Goal: Use online tool/utility: Utilize a website feature to perform a specific function

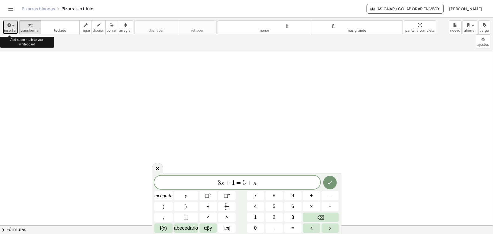
click at [9, 25] on icon "button" at bounding box center [9, 25] width 5 height 7
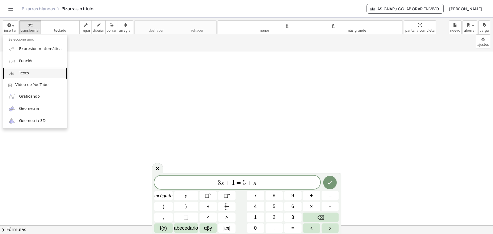
click at [26, 74] on font "Texto" at bounding box center [24, 73] width 10 height 4
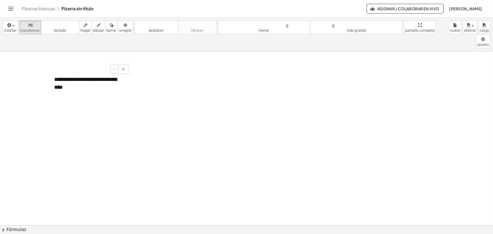
click at [102, 77] on font "**********" at bounding box center [85, 83] width 63 height 13
click at [86, 75] on div "**********" at bounding box center [89, 83] width 81 height 26
click at [125, 65] on button "+" at bounding box center [123, 69] width 10 height 9
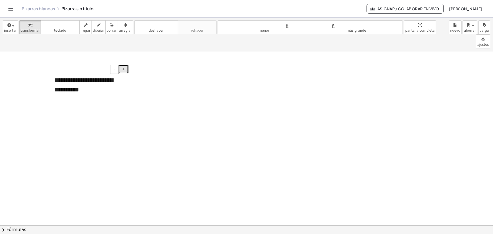
click at [125, 65] on button "+" at bounding box center [123, 69] width 10 height 9
click at [127, 70] on div "**********" at bounding box center [89, 85] width 81 height 31
click at [124, 24] on icon "button" at bounding box center [126, 25] width 4 height 7
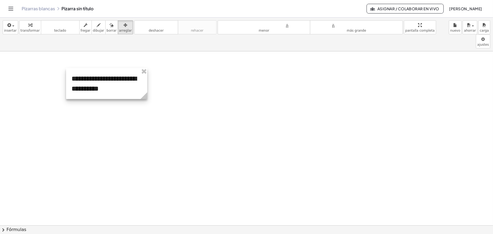
drag, startPoint x: 129, startPoint y: 69, endPoint x: 147, endPoint y: 67, distance: 18.0
click at [147, 68] on div at bounding box center [106, 83] width 81 height 31
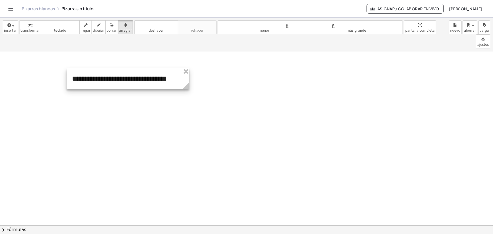
drag, startPoint x: 147, startPoint y: 85, endPoint x: 189, endPoint y: 86, distance: 41.4
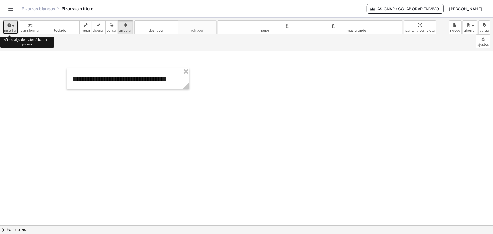
click at [13, 30] on font "insertar" at bounding box center [10, 31] width 13 height 4
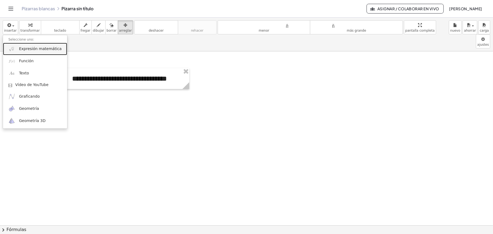
click at [28, 49] on font "Expresión matemática" at bounding box center [40, 49] width 43 height 4
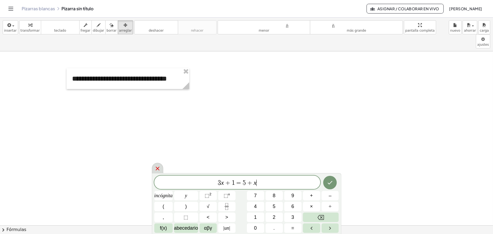
click at [158, 168] on icon at bounding box center [158, 169] width 4 height 4
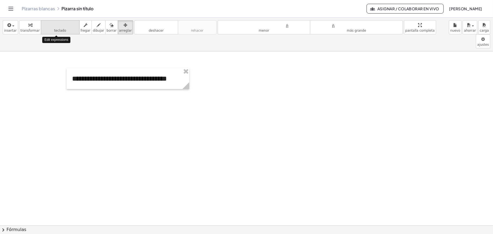
click at [59, 29] on font "teclado" at bounding box center [60, 31] width 12 height 4
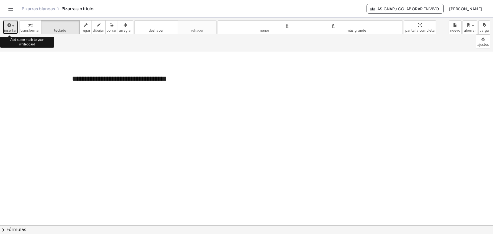
click at [7, 30] on font "insertar" at bounding box center [10, 31] width 13 height 4
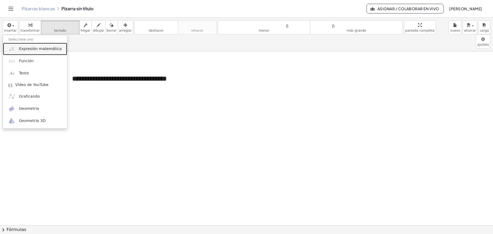
click at [35, 47] on font "Expresión matemática" at bounding box center [40, 49] width 43 height 4
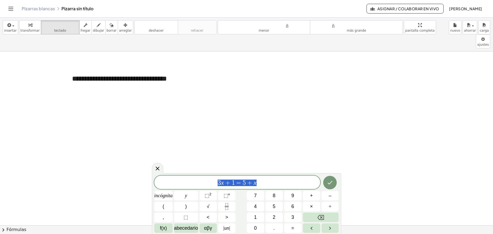
drag, startPoint x: 269, startPoint y: 185, endPoint x: 174, endPoint y: 182, distance: 94.6
click at [174, 182] on span "3 x + 1 = 5 + x" at bounding box center [237, 183] width 166 height 8
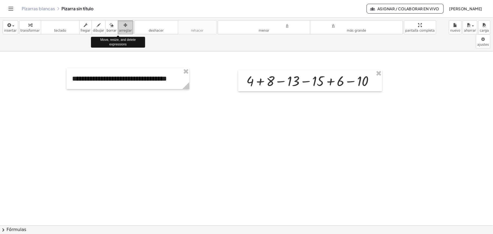
click at [119, 30] on font "arreglar" at bounding box center [125, 31] width 13 height 4
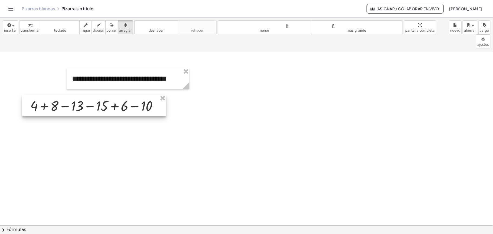
drag, startPoint x: 283, startPoint y: 68, endPoint x: 67, endPoint y: 93, distance: 217.6
click at [67, 95] on div at bounding box center [94, 105] width 144 height 21
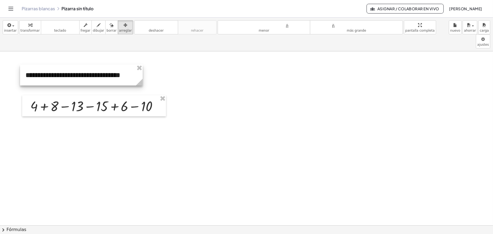
drag, startPoint x: 106, startPoint y: 68, endPoint x: 60, endPoint y: 64, distance: 46.7
click at [60, 65] on div at bounding box center [81, 75] width 123 height 21
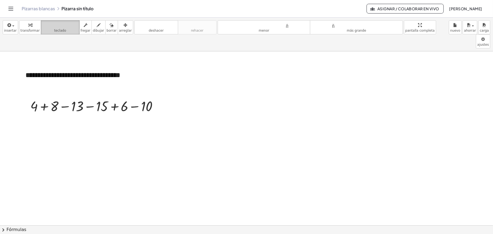
click at [64, 27] on font "teclado" at bounding box center [60, 24] width 36 height 5
drag, startPoint x: 118, startPoint y: 96, endPoint x: 109, endPoint y: 98, distance: 9.1
click at [109, 99] on div at bounding box center [118, 106] width 20 height 15
drag, startPoint x: 115, startPoint y: 94, endPoint x: 57, endPoint y: 95, distance: 57.4
click at [57, 97] on div at bounding box center [96, 106] width 137 height 18
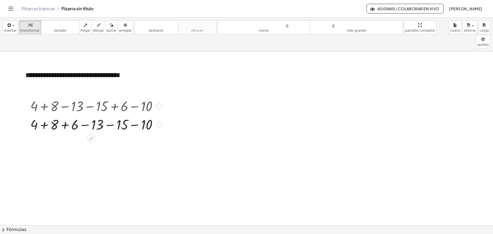
click at [160, 122] on div at bounding box center [159, 125] width 6 height 6
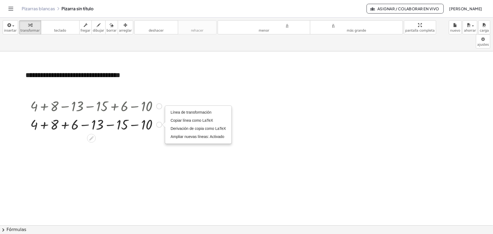
drag, startPoint x: 160, startPoint y: 110, endPoint x: 138, endPoint y: 132, distance: 31.0
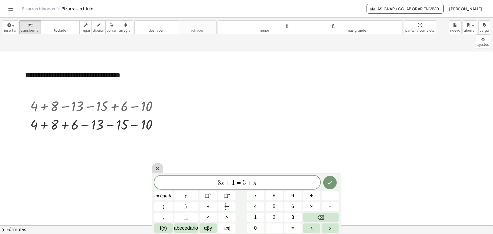
click at [157, 168] on icon at bounding box center [157, 168] width 7 height 7
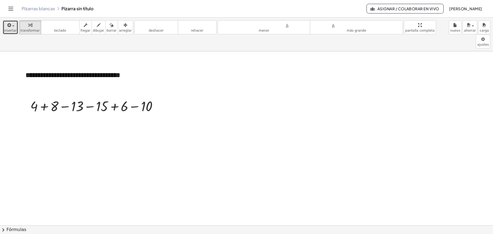
click at [14, 27] on div "button" at bounding box center [10, 25] width 13 height 7
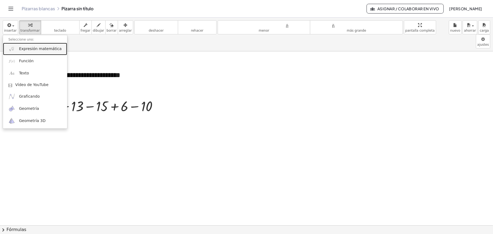
click at [25, 51] on font "Expresión matemática" at bounding box center [40, 49] width 43 height 4
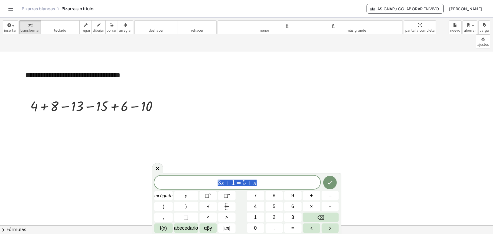
drag, startPoint x: 270, startPoint y: 186, endPoint x: 191, endPoint y: 178, distance: 80.0
click at [191, 178] on div "******** 3 x + 1 = 5 + x" at bounding box center [237, 183] width 166 height 14
click at [332, 181] on icon "Hecho" at bounding box center [330, 183] width 7 height 7
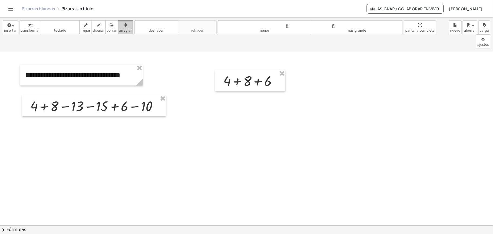
click at [119, 29] on font "arreglar" at bounding box center [125, 31] width 13 height 4
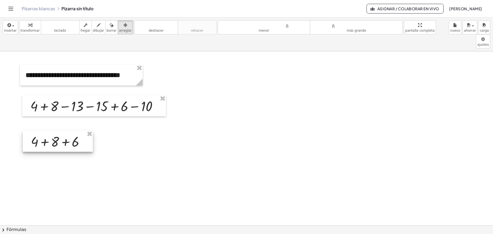
drag, startPoint x: 234, startPoint y: 70, endPoint x: 42, endPoint y: 130, distance: 201.6
click at [42, 131] on div at bounding box center [58, 141] width 70 height 21
click at [61, 29] on font "teclado" at bounding box center [60, 31] width 12 height 4
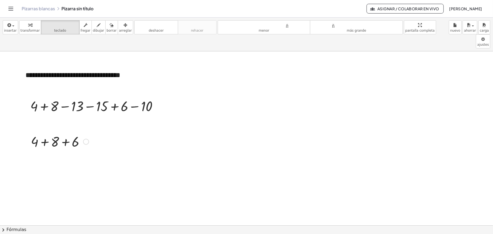
click at [87, 139] on div at bounding box center [86, 142] width 6 height 6
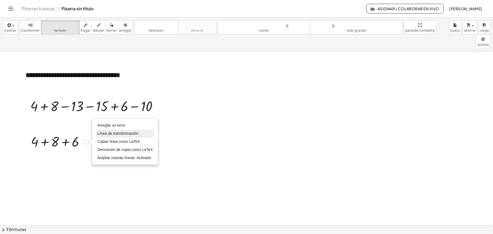
click at [116, 131] on font "Línea de transformación" at bounding box center [118, 133] width 41 height 4
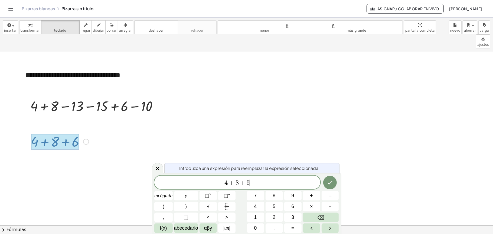
click at [256, 184] on span "4 + 8 + 6 ​" at bounding box center [237, 183] width 166 height 8
click at [333, 185] on icon "Hecho" at bounding box center [330, 183] width 7 height 7
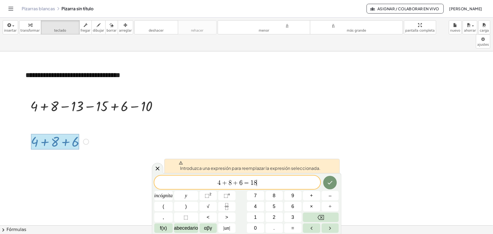
click at [272, 179] on span "4 + 8 + 6 = 1 8 ​" at bounding box center [237, 183] width 166 height 8
click at [331, 183] on icon "Hecho" at bounding box center [330, 183] width 5 height 4
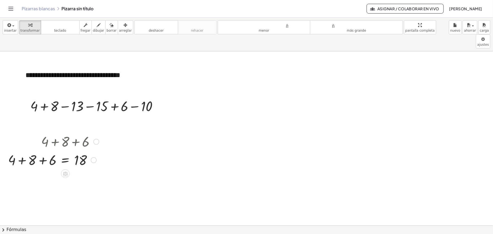
click at [78, 132] on div at bounding box center [53, 141] width 96 height 18
click at [97, 139] on div at bounding box center [96, 142] width 6 height 6
click at [107, 31] on font "borrar" at bounding box center [112, 31] width 10 height 4
drag, startPoint x: 96, startPoint y: 126, endPoint x: 34, endPoint y: 125, distance: 62.0
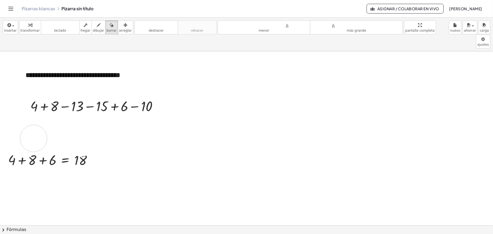
click at [122, 32] on font "arreglar" at bounding box center [125, 31] width 13 height 4
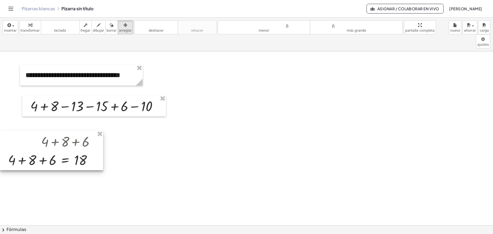
click at [87, 131] on div at bounding box center [51, 151] width 103 height 40
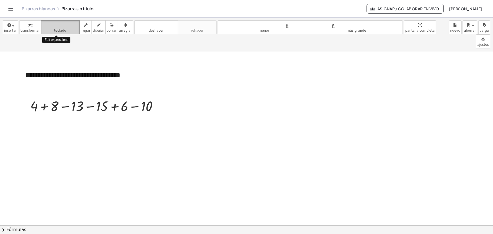
click at [61, 31] on font "teclado" at bounding box center [60, 31] width 12 height 4
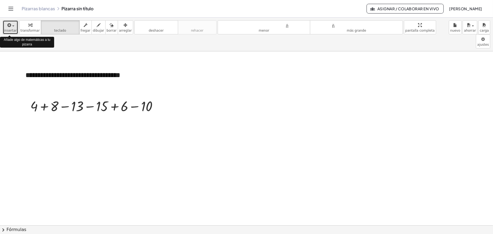
click at [13, 31] on font "insertar" at bounding box center [10, 31] width 13 height 4
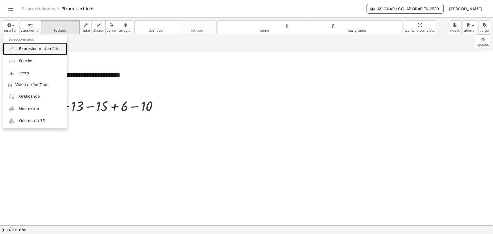
click at [26, 51] on font "Expresión matemática" at bounding box center [40, 49] width 43 height 4
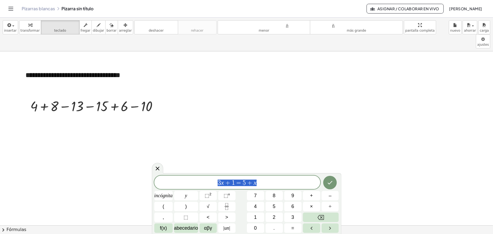
drag, startPoint x: 265, startPoint y: 184, endPoint x: 204, endPoint y: 175, distance: 61.4
click at [204, 175] on div "******** 3 x + 1 = 5 + x incógnita y ⬚ 2 ⬚ n 7 8 9 + – ( ) √ 4 5 6 × ÷ , ⬚ < > …" at bounding box center [247, 203] width 190 height 61
click at [204, 175] on div "3 x + 1 = 5 + x incógnita y ⬚ 2 ⬚ n 7 8 9 + – ( ) √ 4 5 6 × ÷ , ⬚ < > 1 2 3 f(x…" at bounding box center [247, 203] width 190 height 61
drag, startPoint x: 269, startPoint y: 184, endPoint x: 211, endPoint y: 183, distance: 58.2
click at [211, 183] on span "3 x + 1 = 5 + x" at bounding box center [237, 183] width 166 height 8
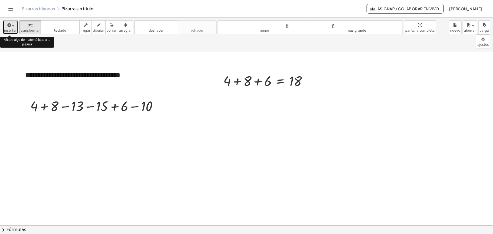
click at [8, 28] on icon "button" at bounding box center [9, 25] width 5 height 7
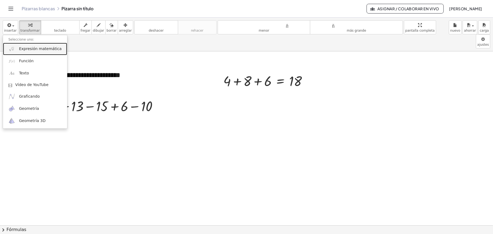
click at [27, 50] on font "Expresión matemática" at bounding box center [40, 49] width 43 height 4
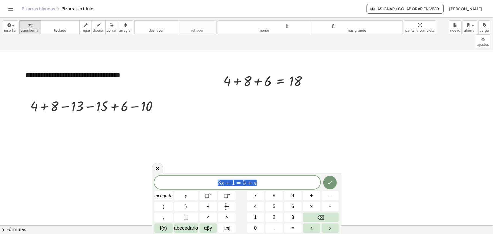
drag, startPoint x: 266, startPoint y: 179, endPoint x: 203, endPoint y: 179, distance: 63.1
click at [203, 179] on span "3 x + 1 = 5 + x" at bounding box center [237, 183] width 166 height 8
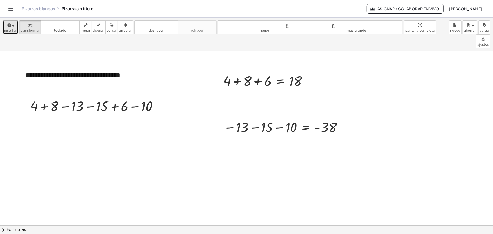
click at [7, 27] on icon "button" at bounding box center [9, 25] width 5 height 7
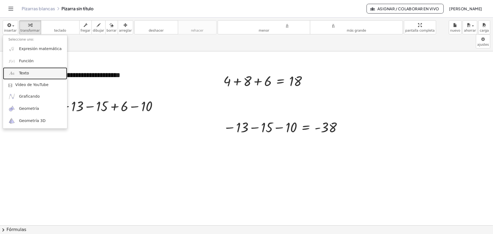
click at [27, 72] on font "Texto" at bounding box center [24, 73] width 10 height 4
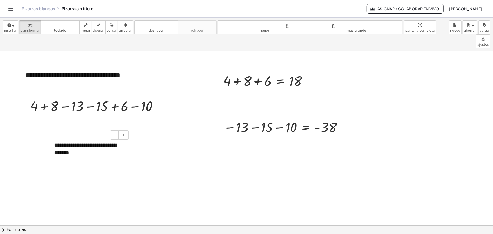
click at [93, 142] on font "**********" at bounding box center [85, 148] width 63 height 13
click at [118, 141] on div "**********" at bounding box center [89, 149] width 81 height 26
click at [124, 28] on icon "button" at bounding box center [126, 25] width 4 height 7
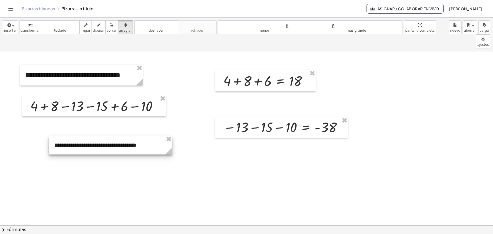
drag, startPoint x: 129, startPoint y: 147, endPoint x: 171, endPoint y: 145, distance: 42.3
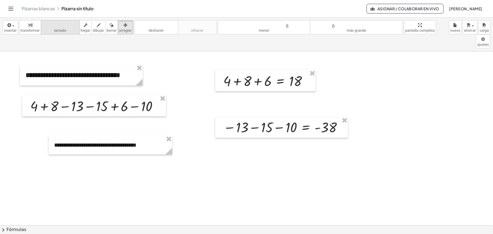
click at [53, 25] on font "teclado" at bounding box center [60, 24] width 36 height 5
click at [119, 29] on font "arreglar" at bounding box center [125, 31] width 13 height 4
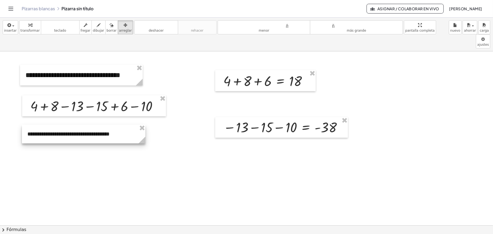
drag, startPoint x: 119, startPoint y: 134, endPoint x: 93, endPoint y: 123, distance: 29.0
click at [93, 125] on div at bounding box center [84, 134] width 124 height 19
click at [61, 27] on font "teclado" at bounding box center [60, 24] width 36 height 5
click at [122, 25] on div "button" at bounding box center [125, 25] width 13 height 7
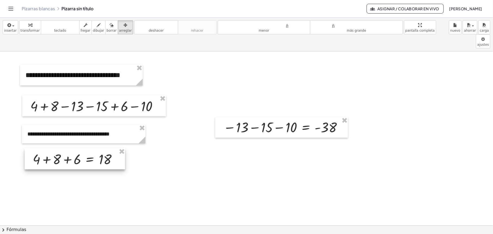
drag, startPoint x: 253, startPoint y: 64, endPoint x: 62, endPoint y: 142, distance: 206.1
click at [62, 148] on div at bounding box center [75, 158] width 100 height 21
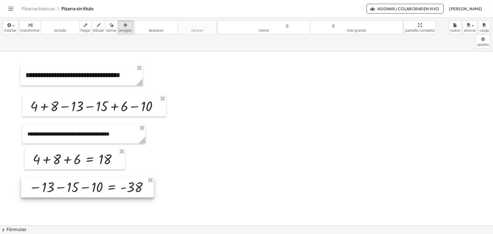
drag, startPoint x: 272, startPoint y: 119, endPoint x: 78, endPoint y: 179, distance: 203.2
click at [78, 179] on div at bounding box center [87, 187] width 133 height 21
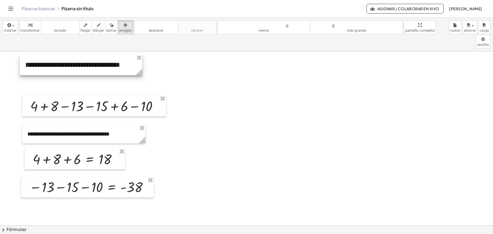
drag, startPoint x: 98, startPoint y: 59, endPoint x: 98, endPoint y: 48, distance: 10.3
click at [98, 54] on div at bounding box center [81, 64] width 123 height 21
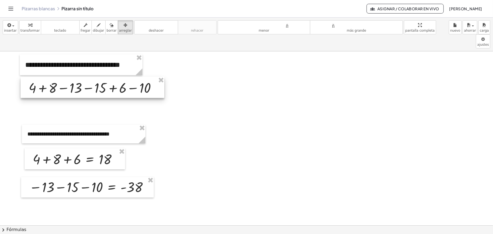
drag, startPoint x: 91, startPoint y: 92, endPoint x: 89, endPoint y: 74, distance: 18.5
click at [89, 77] on div at bounding box center [93, 87] width 144 height 21
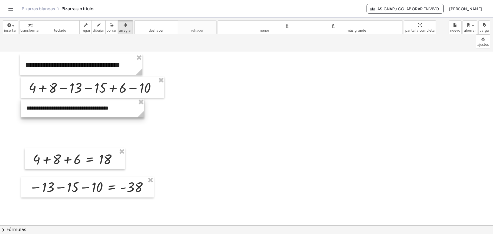
drag, startPoint x: 83, startPoint y: 124, endPoint x: 82, endPoint y: 98, distance: 26.0
click at [82, 99] on div at bounding box center [83, 108] width 124 height 19
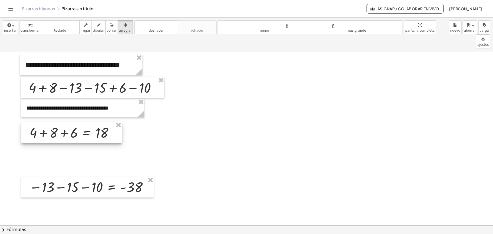
drag, startPoint x: 76, startPoint y: 146, endPoint x: 73, endPoint y: 119, distance: 26.7
click at [73, 122] on div at bounding box center [71, 132] width 100 height 21
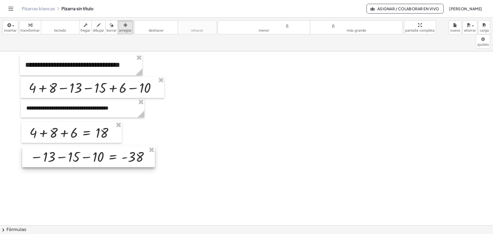
drag, startPoint x: 82, startPoint y: 178, endPoint x: 83, endPoint y: 147, distance: 30.4
click at [83, 147] on div at bounding box center [88, 157] width 133 height 21
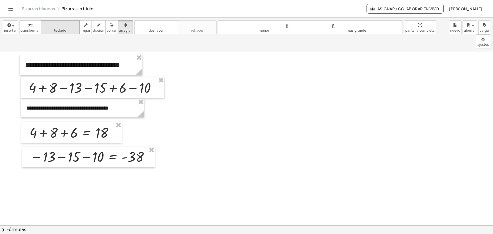
click at [54, 29] on font "teclado" at bounding box center [60, 31] width 12 height 4
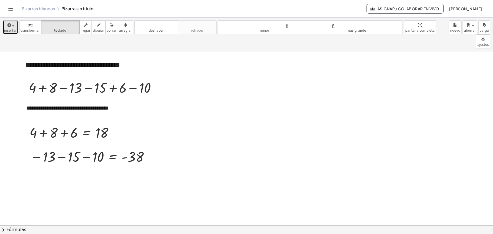
click at [6, 29] on font "insertar" at bounding box center [10, 31] width 13 height 4
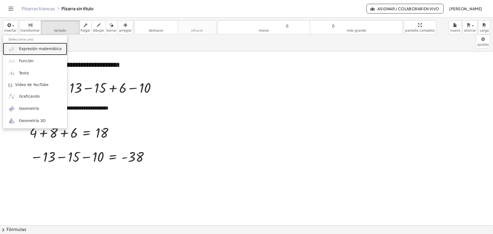
click at [39, 48] on font "Expresión matemática" at bounding box center [40, 49] width 43 height 4
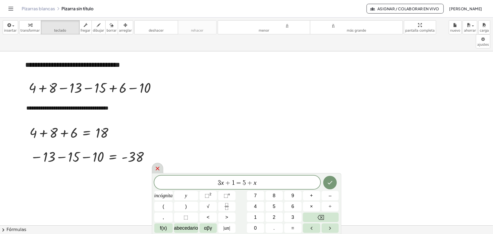
click at [160, 171] on icon at bounding box center [157, 168] width 7 height 7
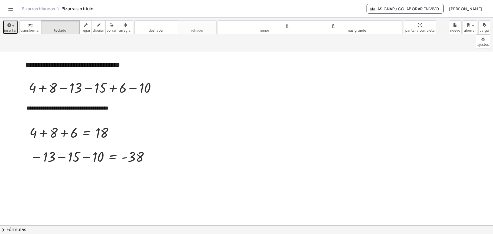
click at [11, 22] on div "button" at bounding box center [10, 25] width 13 height 7
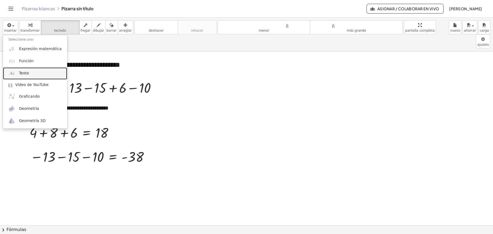
click at [23, 75] on font "Texto" at bounding box center [24, 73] width 10 height 4
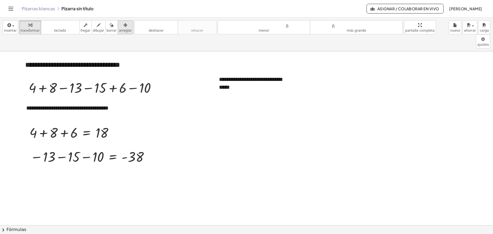
click at [119, 27] on div "button" at bounding box center [125, 25] width 13 height 7
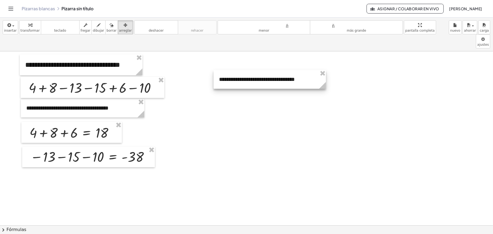
drag, startPoint x: 295, startPoint y: 83, endPoint x: 326, endPoint y: 83, distance: 31.2
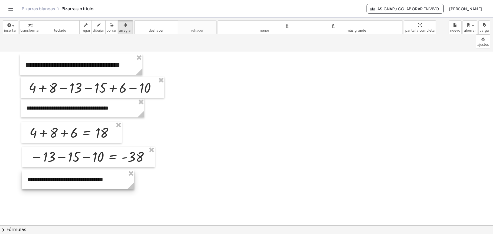
drag, startPoint x: 281, startPoint y: 64, endPoint x: 89, endPoint y: 164, distance: 216.4
click at [89, 170] on div at bounding box center [78, 179] width 112 height 19
click at [63, 27] on font "teclado" at bounding box center [60, 24] width 36 height 5
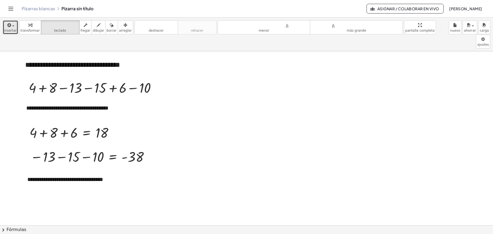
click at [10, 25] on icon "button" at bounding box center [9, 25] width 5 height 7
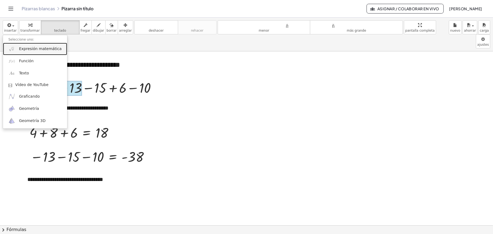
click at [31, 49] on font "Expresión matemática" at bounding box center [40, 49] width 43 height 4
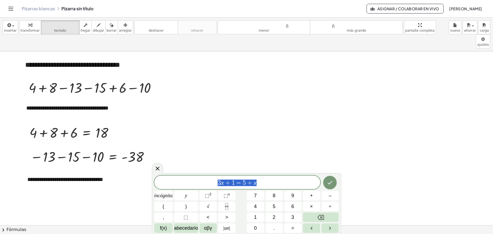
drag, startPoint x: 278, startPoint y: 181, endPoint x: 206, endPoint y: 179, distance: 71.8
click at [206, 179] on span "3 x + 1 = 5 + x" at bounding box center [237, 183] width 166 height 8
click at [329, 180] on icon "Hecho" at bounding box center [330, 183] width 7 height 7
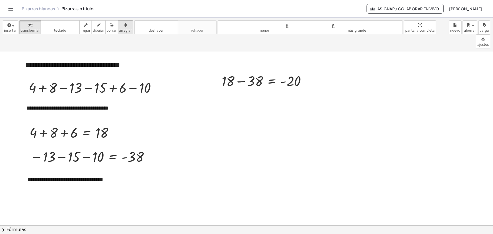
click at [124, 28] on icon "button" at bounding box center [126, 25] width 4 height 7
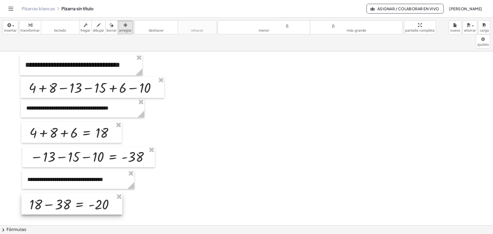
drag, startPoint x: 251, startPoint y: 73, endPoint x: 59, endPoint y: 196, distance: 228.6
click at [59, 196] on div at bounding box center [71, 204] width 101 height 21
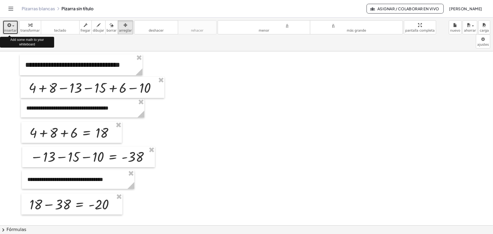
click at [8, 26] on icon "button" at bounding box center [9, 25] width 5 height 7
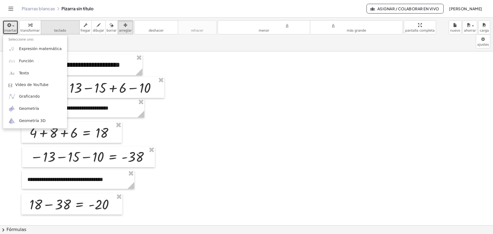
click at [58, 31] on font "teclado" at bounding box center [60, 31] width 12 height 4
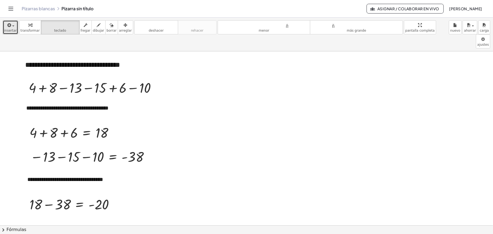
drag, startPoint x: 164, startPoint y: 201, endPoint x: 67, endPoint y: 57, distance: 173.8
click at [120, 31] on font "arreglar" at bounding box center [125, 31] width 13 height 4
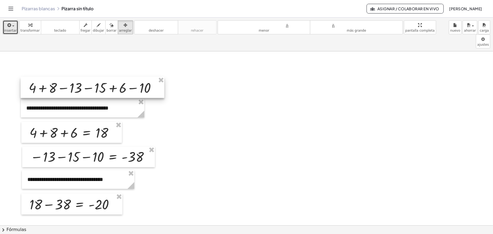
click at [161, 77] on div at bounding box center [93, 87] width 144 height 21
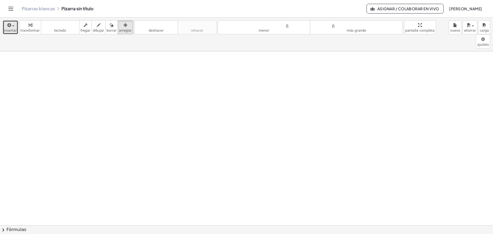
click at [10, 26] on icon "button" at bounding box center [9, 25] width 5 height 7
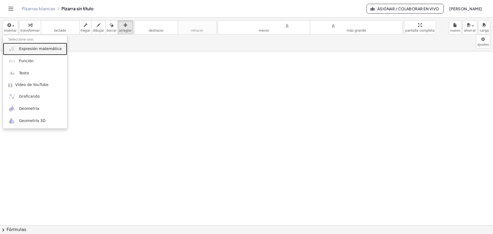
click at [26, 48] on font "Expresión matemática" at bounding box center [40, 49] width 43 height 4
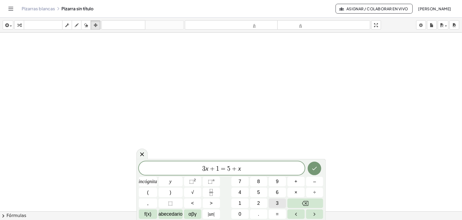
click at [278, 202] on font "3" at bounding box center [277, 202] width 3 height 5
click at [264, 172] on span "3 x + 1 = 5 + x 3 ​" at bounding box center [222, 169] width 166 height 8
click at [278, 203] on font "3" at bounding box center [277, 202] width 3 height 5
click at [215, 192] on button "Fracción" at bounding box center [211, 191] width 17 height 9
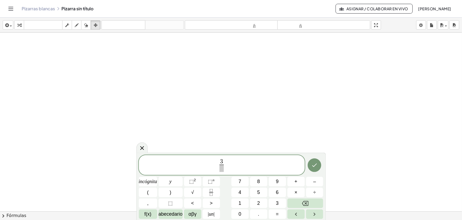
click at [223, 169] on span at bounding box center [222, 167] width 4 height 7
click at [228, 163] on span "3 4 ​ ​" at bounding box center [222, 165] width 166 height 14
click at [314, 193] on font "÷" at bounding box center [315, 191] width 3 height 5
click at [213, 195] on icon "Fracción" at bounding box center [211, 192] width 7 height 7
click at [230, 167] on span at bounding box center [229, 167] width 4 height 7
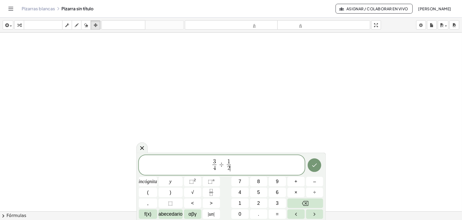
click at [236, 166] on span "3 4 ​ ÷ 1 2 ​ ​" at bounding box center [222, 165] width 166 height 14
click at [211, 192] on icon "Fracción" at bounding box center [211, 190] width 3 height 3
click at [236, 170] on span "​" at bounding box center [236, 167] width 4 height 7
click at [243, 164] on span "3 4 ​ ÷ 1 2 ​ + 1 3 ​ ​" at bounding box center [222, 165] width 166 height 14
click at [151, 191] on button "(" at bounding box center [148, 191] width 18 height 9
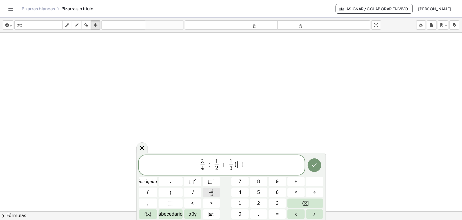
click at [215, 191] on icon "Fracción" at bounding box center [211, 192] width 7 height 7
click at [240, 171] on span "( 2 ​ ​ )" at bounding box center [240, 164] width 14 height 14
click at [240, 167] on span "​" at bounding box center [239, 167] width 4 height 7
click at [255, 163] on span "3 4 ​ ÷ 1 2 ​ + 1 3 ​ ( 2 5 ​ ) ​" at bounding box center [222, 164] width 166 height 15
click at [212, 194] on icon "Fracción" at bounding box center [211, 192] width 7 height 7
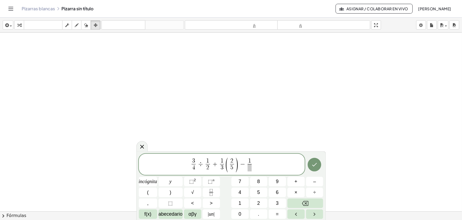
click at [250, 168] on span at bounding box center [250, 167] width 4 height 7
drag, startPoint x: 259, startPoint y: 164, endPoint x: 190, endPoint y: 163, distance: 68.5
click at [190, 163] on span "3 4 ​ ÷ 1 2 ​ + 1 3 ​ ( 2 5 ​ ) − 1 1 0 ​" at bounding box center [222, 164] width 166 height 15
drag, startPoint x: 190, startPoint y: 163, endPoint x: 363, endPoint y: 58, distance: 202.1
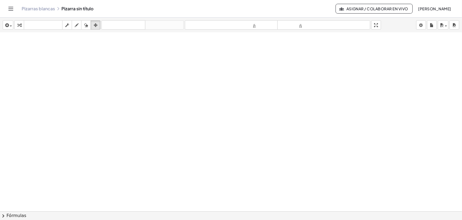
scroll to position [133, 0]
click at [8, 24] on icon "button" at bounding box center [6, 25] width 5 height 7
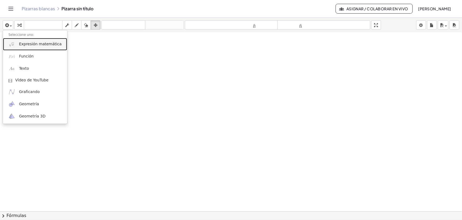
click at [21, 45] on font "Expresión matemática" at bounding box center [40, 44] width 43 height 4
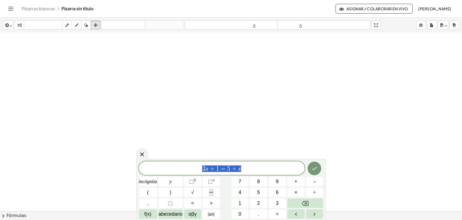
drag, startPoint x: 248, startPoint y: 171, endPoint x: 181, endPoint y: 167, distance: 66.7
click at [181, 167] on span "3 x + 1 = 5 + x" at bounding box center [222, 169] width 166 height 8
click at [216, 193] on button "Fracción" at bounding box center [211, 191] width 17 height 9
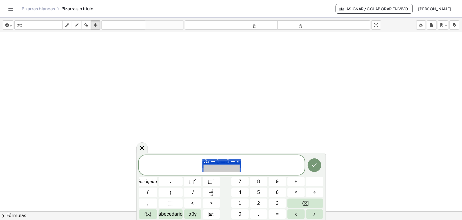
drag, startPoint x: 260, startPoint y: 158, endPoint x: 190, endPoint y: 165, distance: 70.5
click at [190, 165] on span "3 x + 1 = 5 + x ​" at bounding box center [222, 165] width 166 height 14
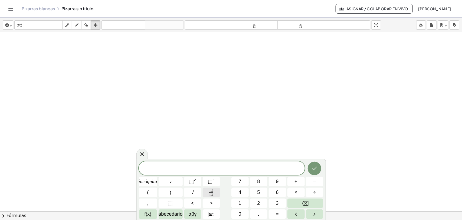
click at [213, 196] on button "Fracción" at bounding box center [211, 191] width 17 height 9
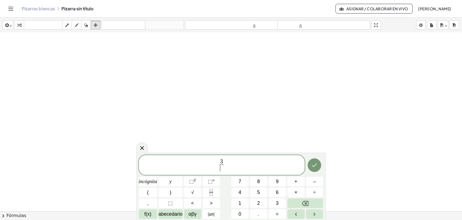
click at [224, 170] on span "​" at bounding box center [222, 167] width 4 height 7
click at [226, 166] on span "3 4 ​ ​" at bounding box center [222, 165] width 166 height 14
click at [212, 193] on icon "Fracción" at bounding box center [211, 192] width 7 height 7
click at [228, 167] on span at bounding box center [229, 167] width 4 height 7
click at [237, 163] on span "3 4 ​ + 1 2 ​ ​" at bounding box center [222, 165] width 166 height 14
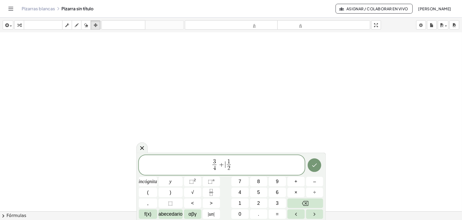
click at [224, 165] on span "+" at bounding box center [222, 164] width 8 height 7
click at [314, 190] on font "÷" at bounding box center [315, 191] width 3 height 5
click at [236, 164] on span "3 4 ​ ÷ ​ 1 2 ​" at bounding box center [222, 165] width 166 height 14
click at [209, 193] on icon "Fracción" at bounding box center [211, 192] width 7 height 7
click at [236, 168] on span "​" at bounding box center [236, 167] width 4 height 7
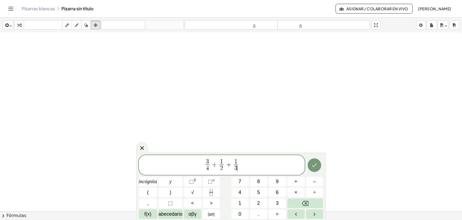
click at [244, 160] on span "3 4 ​ ÷ 1 2 ​ + 1 3 ​ ​" at bounding box center [222, 165] width 166 height 14
click at [212, 195] on icon "Fracción" at bounding box center [211, 192] width 7 height 7
click at [239, 168] on span "​" at bounding box center [239, 167] width 4 height 7
click at [248, 165] on span "3 4 ​ ÷ 1 2 ​ + 1 3 ​ ( 2 5 ​ ) ​" at bounding box center [222, 164] width 166 height 15
click at [213, 193] on icon "Fracción" at bounding box center [211, 192] width 7 height 7
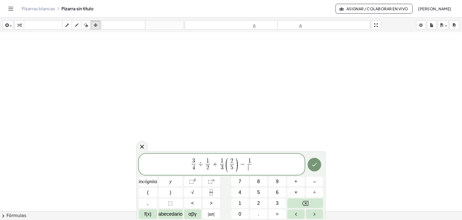
click at [249, 171] on span "​" at bounding box center [250, 167] width 4 height 7
click at [320, 168] on button "Hecho" at bounding box center [315, 165] width 14 height 14
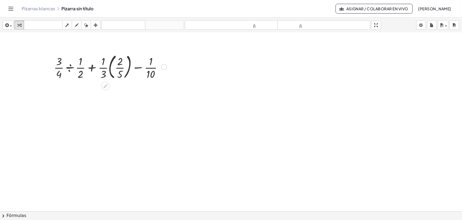
click at [165, 69] on div at bounding box center [164, 67] width 6 height 6
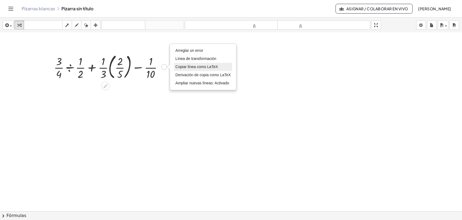
click at [187, 68] on font "Copiar línea como LaTeX" at bounding box center [197, 66] width 43 height 4
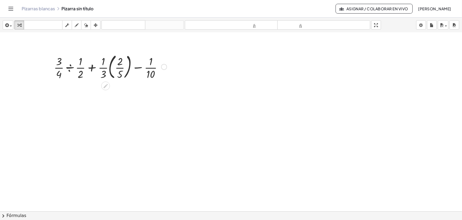
click at [59, 75] on div at bounding box center [110, 66] width 118 height 29
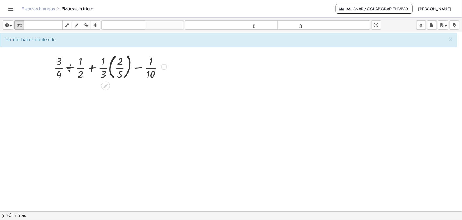
click at [60, 64] on div at bounding box center [110, 66] width 118 height 29
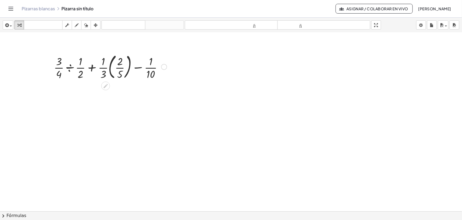
click at [165, 66] on div "Copiado done" at bounding box center [164, 67] width 6 height 6
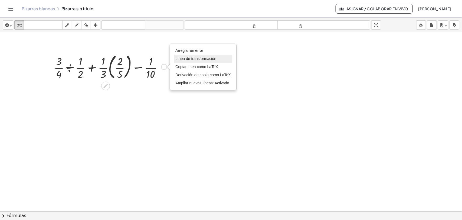
click at [189, 59] on font "Línea de transformación" at bounding box center [196, 58] width 41 height 4
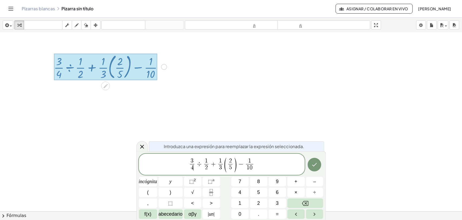
click at [193, 168] on span "4" at bounding box center [192, 167] width 3 height 6
click at [209, 168] on span "1 2 ​" at bounding box center [206, 164] width 7 height 13
click at [206, 168] on span "2" at bounding box center [206, 167] width 3 height 6
click at [231, 160] on span "2" at bounding box center [230, 161] width 3 height 6
click at [314, 167] on icon "Hecho" at bounding box center [314, 164] width 7 height 7
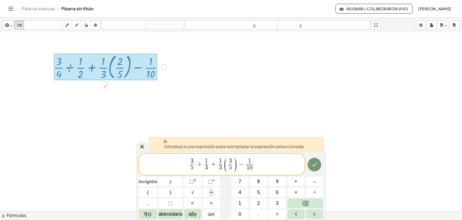
click at [269, 162] on span "3 5 ​ ÷ 1 3 ​ + 1 3 ​ ( 3 ​ 5 ​ ) − 1 1 0 ​" at bounding box center [222, 164] width 166 height 15
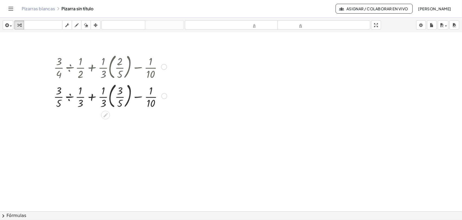
click at [164, 97] on div "Arreglar un error Línea de transformación Copiar línea como LaTeX Derivación de…" at bounding box center [164, 96] width 6 height 6
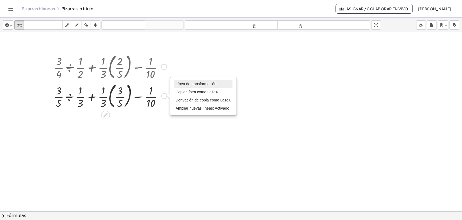
click at [194, 86] on li "Línea de transformación" at bounding box center [203, 84] width 58 height 8
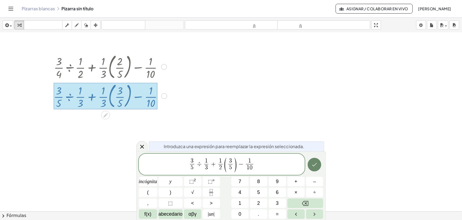
click at [312, 165] on icon "Hecho" at bounding box center [314, 164] width 7 height 7
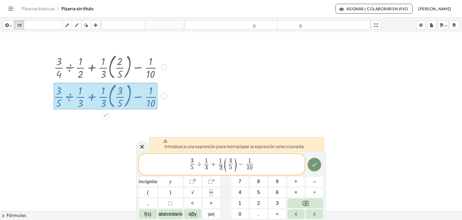
click at [271, 163] on span "3 5 ​ ÷ 1 3 ​ + 1 2 ​ ​ ( 3 5 ​ ) − 1 1 0 ​" at bounding box center [222, 164] width 166 height 15
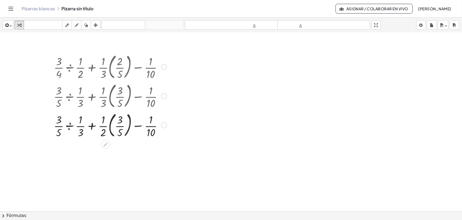
click at [166, 127] on div "Línea de transformación Copiar línea como LaTeX Derivación de copia como LaTeX …" at bounding box center [164, 125] width 6 height 6
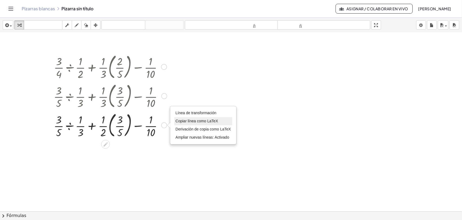
click at [193, 122] on font "Copiar línea como LaTeX" at bounding box center [197, 121] width 43 height 4
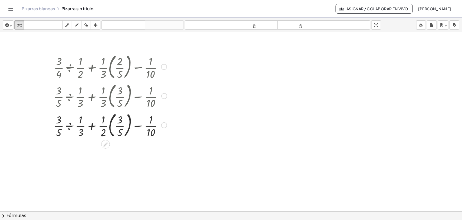
click at [165, 125] on div "Copiado done" at bounding box center [164, 125] width 6 height 6
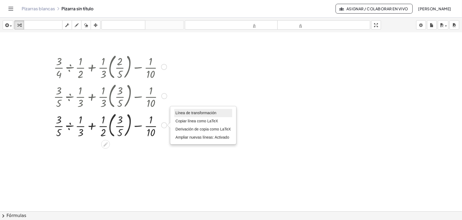
click at [193, 113] on font "Línea de transformación" at bounding box center [196, 113] width 41 height 4
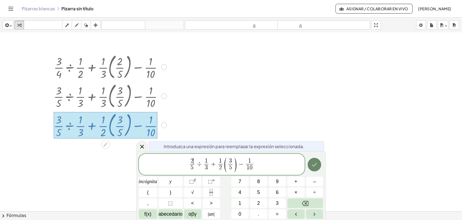
click at [320, 165] on button "Hecho" at bounding box center [315, 165] width 14 height 14
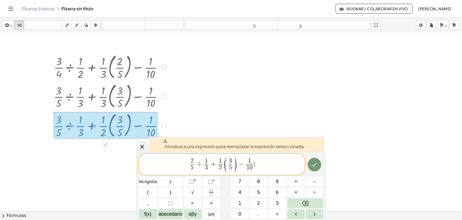
click at [283, 165] on span "2 5 ​ ÷ 1 3 ​ + 1 2 ​ ( 3 5 ​ ) − 1 1 0 ​ ​" at bounding box center [222, 164] width 166 height 15
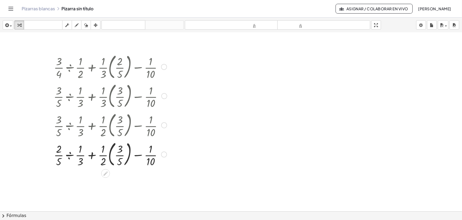
click at [164, 155] on div "Línea de transformación Copiar línea como LaTeX Derivación de copia como LaTeX …" at bounding box center [164, 154] width 6 height 6
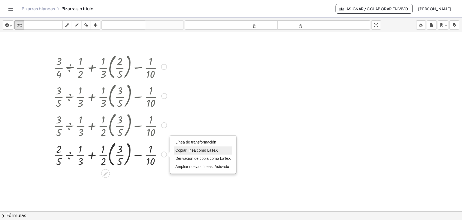
click at [189, 149] on font "Copiar línea como LaTeX" at bounding box center [197, 150] width 43 height 4
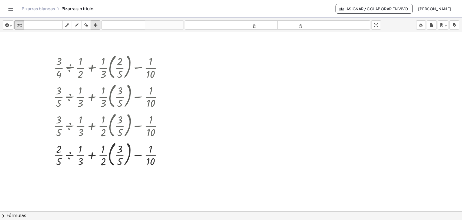
click at [97, 26] on icon "button" at bounding box center [96, 25] width 4 height 7
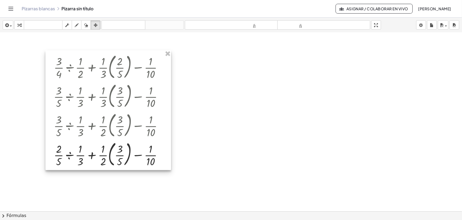
drag, startPoint x: 165, startPoint y: 65, endPoint x: 326, endPoint y: 107, distance: 165.8
click at [326, 107] on div at bounding box center [231, 105] width 462 height 410
click at [11, 26] on span "button" at bounding box center [11, 25] width 2 height 1
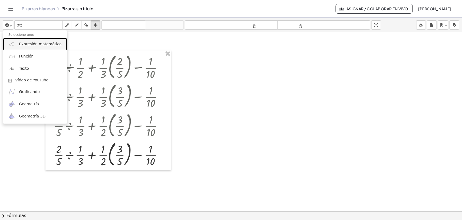
click at [23, 43] on font "Expresión matemática" at bounding box center [40, 44] width 43 height 4
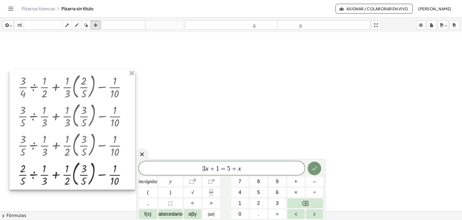
drag, startPoint x: 163, startPoint y: 127, endPoint x: 127, endPoint y: 146, distance: 41.0
click at [127, 146] on div at bounding box center [72, 129] width 126 height 119
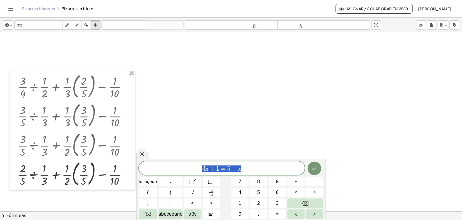
drag, startPoint x: 251, startPoint y: 171, endPoint x: 192, endPoint y: 169, distance: 59.4
click at [192, 169] on span "3 x + 1 = 5 + x" at bounding box center [222, 169] width 166 height 8
click at [209, 192] on icon "Fracción" at bounding box center [211, 192] width 7 height 7
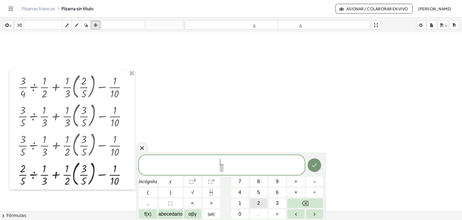
click at [259, 203] on font "2" at bounding box center [259, 202] width 3 height 5
click at [224, 170] on span "​" at bounding box center [222, 167] width 4 height 7
click at [232, 163] on span "2 5 ​ ​" at bounding box center [222, 165] width 166 height 14
click at [317, 194] on button "÷" at bounding box center [314, 191] width 17 height 9
click at [213, 193] on icon "Fracción" at bounding box center [211, 192] width 7 height 7
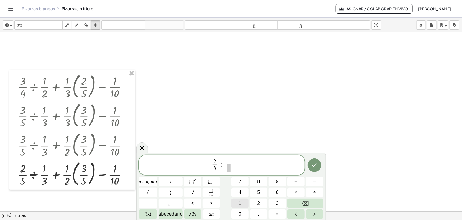
click at [239, 202] on font "1" at bounding box center [240, 202] width 3 height 5
click at [232, 171] on span "1 ​ ​" at bounding box center [229, 165] width 7 height 13
click at [276, 205] on font "3" at bounding box center [277, 202] width 3 height 5
click at [315, 169] on button "Hecho" at bounding box center [315, 165] width 14 height 14
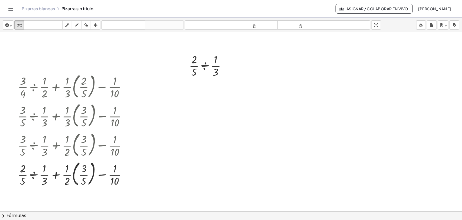
click at [251, 118] on div at bounding box center [231, 105] width 462 height 410
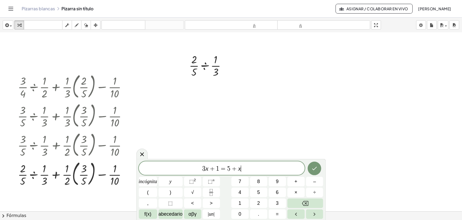
click at [249, 102] on div at bounding box center [231, 105] width 462 height 410
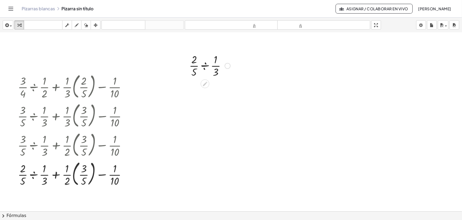
click at [205, 66] on div at bounding box center [210, 65] width 47 height 27
click at [204, 64] on div at bounding box center [210, 65] width 47 height 27
click at [204, 64] on div at bounding box center [210, 65] width 36 height 27
click at [217, 117] on div at bounding box center [210, 115] width 47 height 18
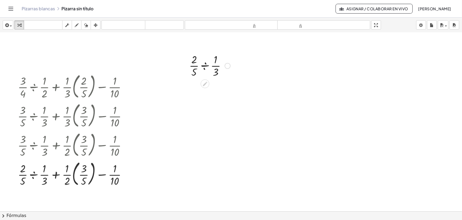
click at [228, 65] on div at bounding box center [228, 66] width 6 height 6
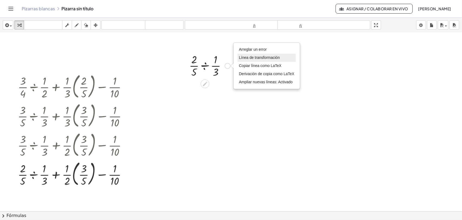
click at [254, 58] on font "Línea de transformación" at bounding box center [259, 57] width 41 height 4
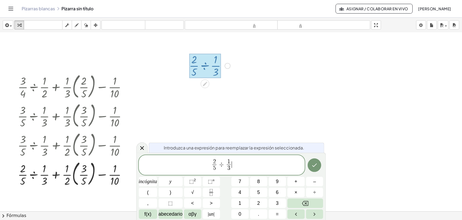
click at [239, 164] on span "2 5 ​ ÷ 1 3 ​ ​" at bounding box center [222, 165] width 166 height 14
click at [278, 214] on font "=" at bounding box center [277, 213] width 3 height 5
click at [209, 194] on icon "Fracción" at bounding box center [211, 192] width 7 height 7
click at [239, 168] on span "​" at bounding box center [236, 167] width 10 height 7
click at [316, 164] on icon "Hecho" at bounding box center [314, 165] width 7 height 7
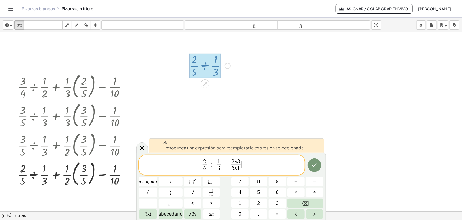
click at [266, 164] on span "2 5 ​ ÷ 1 3 ​ = 2 x 3 5 x 1 ​ ​" at bounding box center [222, 165] width 166 height 14
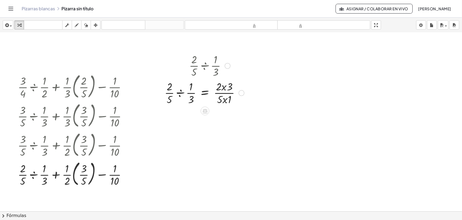
click at [240, 94] on div "Arreglar un error Línea de transformación Copiar línea como LaTeX Derivación de…" at bounding box center [242, 93] width 6 height 6
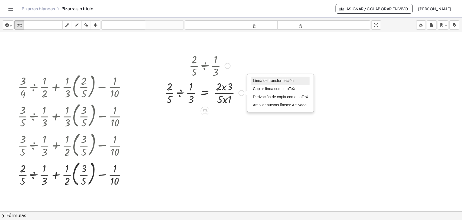
click at [268, 80] on font "Línea de transformación" at bounding box center [273, 80] width 41 height 4
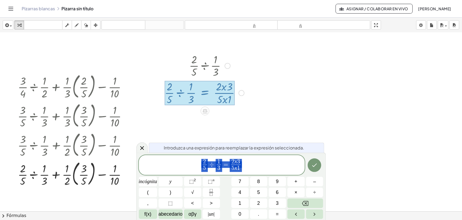
click at [249, 165] on span "2 5 ​ ÷ 1 3 ​ = 2 x 3 5 x 1 ​" at bounding box center [222, 165] width 166 height 14
click at [275, 215] on button "=" at bounding box center [277, 213] width 17 height 9
click at [212, 191] on icon "Fracción" at bounding box center [211, 192] width 7 height 7
click at [247, 170] on span at bounding box center [246, 167] width 4 height 7
click at [256, 167] on span "2 5 ​ ÷ 1 3 ​ = 2 x 3 5 x 1 ​ = 6 5 ​ ​" at bounding box center [222, 165] width 166 height 14
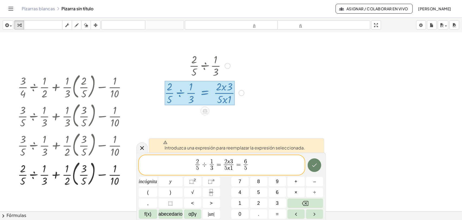
click at [317, 166] on icon "Hecho" at bounding box center [314, 165] width 7 height 7
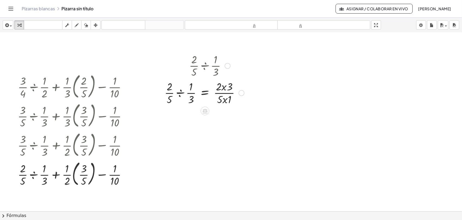
click at [241, 94] on div "Línea de transformación Copiar línea como LaTeX Derivación de copia como LaTeX …" at bounding box center [242, 93] width 6 height 6
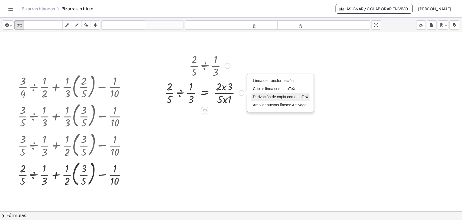
click at [274, 99] on font "Derivación de copia como LaTeX" at bounding box center [281, 97] width 56 height 4
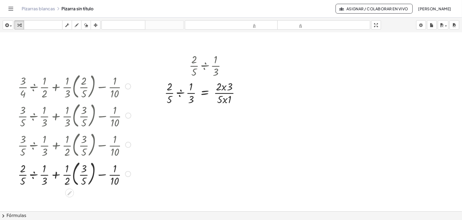
click at [102, 104] on div at bounding box center [74, 114] width 119 height 29
click at [95, 26] on icon "button" at bounding box center [96, 25] width 4 height 7
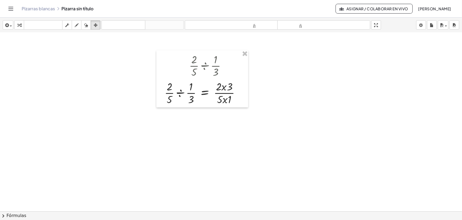
click at [208, 138] on div at bounding box center [231, 105] width 462 height 410
click at [271, 114] on div at bounding box center [231, 105] width 462 height 410
click at [52, 27] on font "teclado" at bounding box center [43, 24] width 36 height 5
click at [118, 82] on div at bounding box center [231, 105] width 462 height 410
click at [96, 23] on icon "button" at bounding box center [96, 25] width 4 height 7
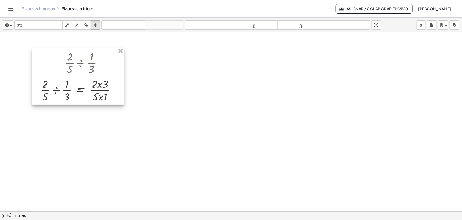
drag, startPoint x: 213, startPoint y: 83, endPoint x: 89, endPoint y: 81, distance: 124.4
click at [89, 81] on div at bounding box center [78, 76] width 92 height 57
click at [199, 82] on div at bounding box center [231, 105] width 462 height 410
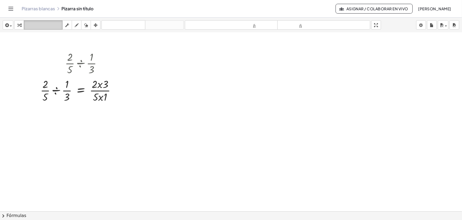
click at [40, 28] on font "teclado" at bounding box center [43, 24] width 36 height 5
click at [100, 86] on div at bounding box center [100, 84] width 17 height 12
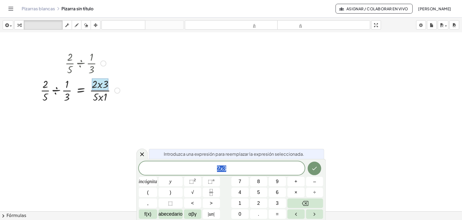
click at [100, 86] on div at bounding box center [100, 84] width 17 height 12
click at [210, 119] on div at bounding box center [231, 105] width 462 height 410
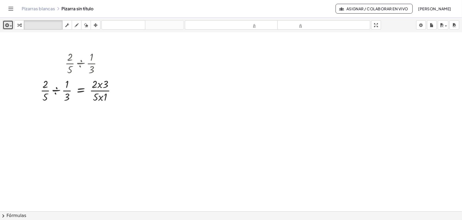
click at [8, 24] on icon "button" at bounding box center [6, 25] width 5 height 7
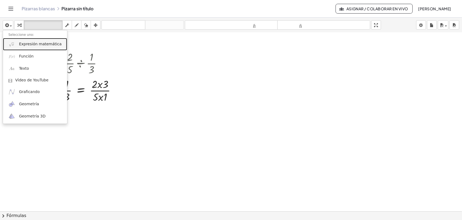
click at [22, 45] on font "Expresión matemática" at bounding box center [40, 44] width 43 height 4
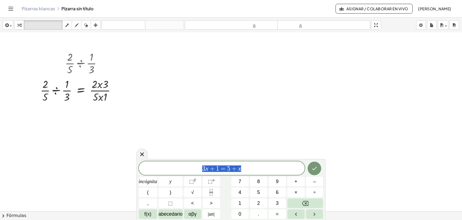
drag, startPoint x: 248, startPoint y: 170, endPoint x: 176, endPoint y: 171, distance: 71.5
click at [176, 171] on span "3 x + 1 = 5 + x" at bounding box center [222, 169] width 166 height 8
click at [216, 192] on button "Fracción" at bounding box center [211, 191] width 17 height 9
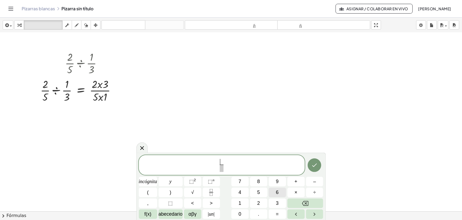
click at [282, 191] on button "6" at bounding box center [277, 191] width 17 height 9
click at [221, 170] on span "​" at bounding box center [222, 167] width 4 height 7
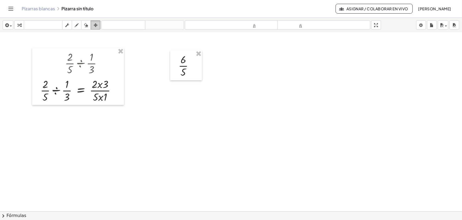
click at [98, 26] on icon "button" at bounding box center [96, 25] width 4 height 7
drag, startPoint x: 184, startPoint y: 61, endPoint x: 80, endPoint y: 138, distance: 128.7
click at [80, 138] on div at bounding box center [83, 141] width 32 height 30
click at [163, 139] on div at bounding box center [231, 105] width 462 height 410
click at [84, 94] on div at bounding box center [78, 76] width 92 height 57
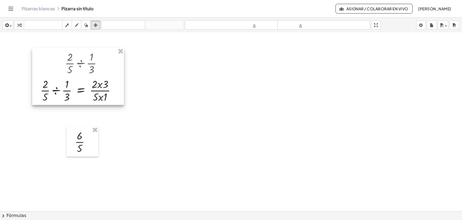
click at [103, 64] on div at bounding box center [78, 76] width 92 height 57
click at [51, 27] on font "teclado" at bounding box center [43, 24] width 36 height 5
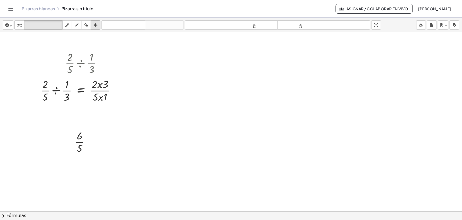
click at [96, 28] on icon "button" at bounding box center [96, 25] width 4 height 7
drag, startPoint x: 81, startPoint y: 147, endPoint x: 82, endPoint y: 129, distance: 18.2
click at [82, 129] on div at bounding box center [83, 123] width 32 height 30
click at [161, 133] on div at bounding box center [231, 105] width 462 height 410
click at [50, 22] on icon "teclado" at bounding box center [43, 25] width 36 height 7
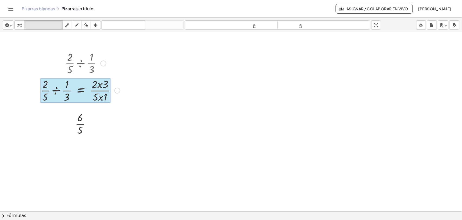
click at [90, 89] on div at bounding box center [75, 90] width 70 height 24
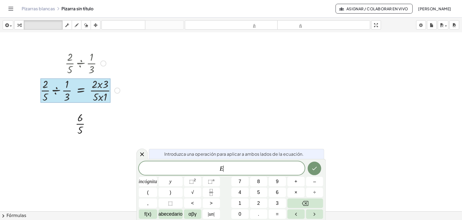
click at [170, 110] on div at bounding box center [231, 105] width 462 height 410
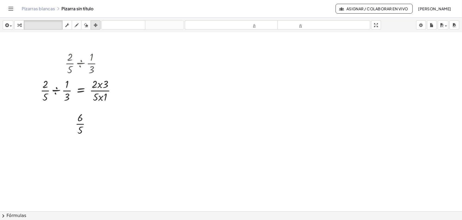
click at [94, 25] on icon "button" at bounding box center [96, 25] width 4 height 7
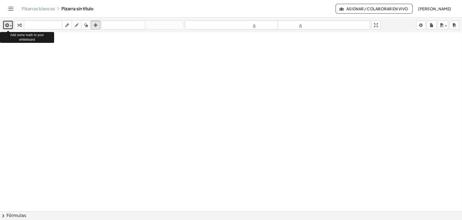
click at [11, 27] on div "button" at bounding box center [8, 25] width 8 height 7
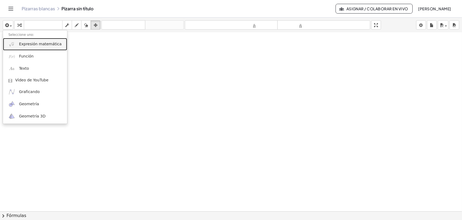
click at [22, 47] on link "Expresión matemática" at bounding box center [35, 44] width 64 height 12
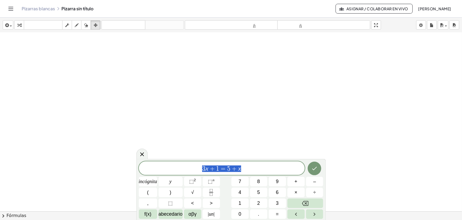
drag, startPoint x: 246, startPoint y: 171, endPoint x: 200, endPoint y: 175, distance: 45.6
click at [200, 175] on div "******** 3 x + 1 = 5 + x incógnita y ⬚ 2 ⬚ n 7 8 9 + – ( ) √ 4 5 6 × ÷ , ⬚ < > …" at bounding box center [231, 189] width 185 height 57
click at [212, 194] on icon "Fracción" at bounding box center [211, 192] width 7 height 7
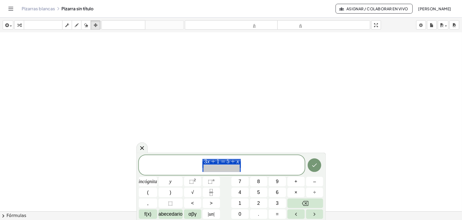
drag, startPoint x: 252, startPoint y: 166, endPoint x: 201, endPoint y: 166, distance: 50.9
click at [201, 166] on span "3 x + 1 = 5 + x ​" at bounding box center [222, 165] width 166 height 14
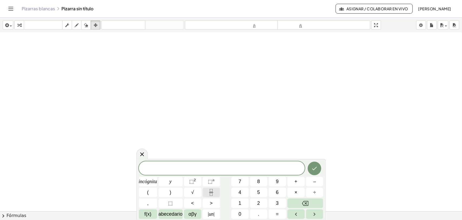
click at [210, 192] on icon "Fracción" at bounding box center [211, 192] width 7 height 7
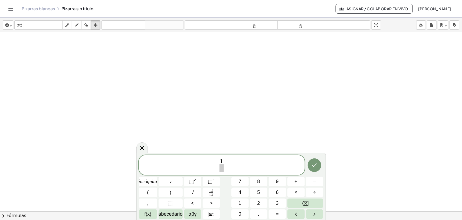
click at [224, 167] on span "1 ​ ​" at bounding box center [222, 165] width 7 height 13
click at [222, 168] on span at bounding box center [222, 167] width 4 height 7
click at [227, 165] on span "1 2 ​ ​" at bounding box center [222, 165] width 166 height 14
click at [214, 191] on icon "Fracción" at bounding box center [211, 192] width 7 height 7
click at [225, 168] on span "​" at bounding box center [225, 167] width 4 height 7
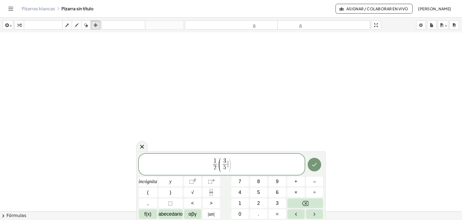
click at [229, 165] on span ")" at bounding box center [230, 165] width 4 height 16
click at [210, 194] on icon "Fracción" at bounding box center [211, 192] width 7 height 7
click at [236, 168] on span at bounding box center [235, 167] width 4 height 7
click at [314, 165] on icon "Hecho" at bounding box center [315, 165] width 5 height 4
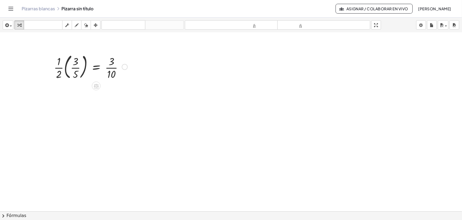
click at [113, 71] on div at bounding box center [90, 66] width 79 height 29
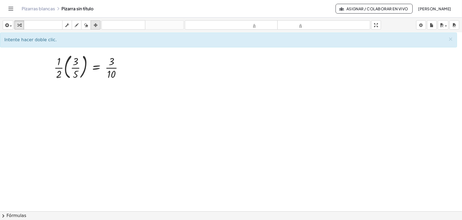
click at [94, 27] on icon "button" at bounding box center [96, 25] width 4 height 7
click at [9, 26] on span "button" at bounding box center [9, 26] width 1 height 4
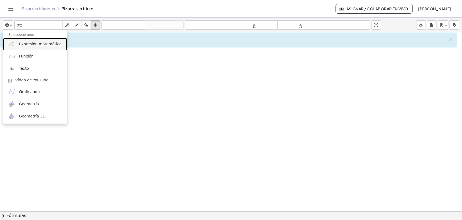
click at [27, 45] on font "Expresión matemática" at bounding box center [40, 44] width 43 height 4
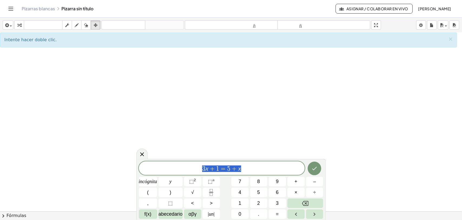
drag, startPoint x: 251, startPoint y: 167, endPoint x: 189, endPoint y: 171, distance: 62.4
click at [189, 171] on span "3 x + 1 = 5 + x" at bounding box center [222, 169] width 166 height 8
click at [215, 194] on icon "Fracción" at bounding box center [211, 192] width 7 height 7
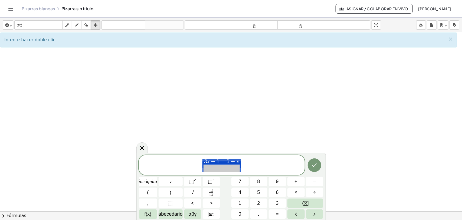
drag, startPoint x: 252, startPoint y: 163, endPoint x: 177, endPoint y: 165, distance: 75.1
click at [177, 165] on span "3 x + 1 = 5 + x ​" at bounding box center [222, 165] width 166 height 14
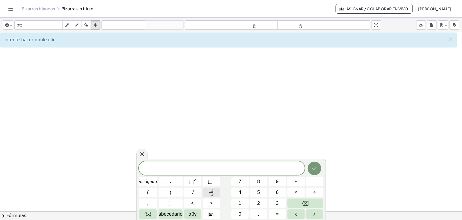
click at [212, 192] on icon "Fracción" at bounding box center [211, 192] width 7 height 7
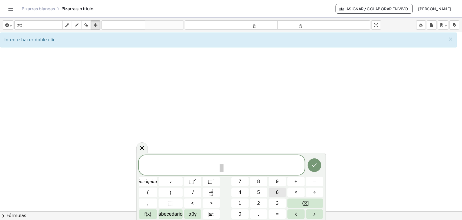
click at [279, 196] on button "6" at bounding box center [277, 191] width 17 height 9
click at [224, 170] on span "6 ​ ​" at bounding box center [222, 165] width 7 height 13
